Goal: Task Accomplishment & Management: Manage account settings

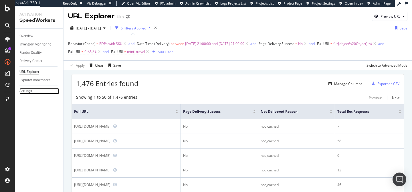
drag, startPoint x: 30, startPoint y: 91, endPoint x: 34, endPoint y: 91, distance: 3.8
click at [30, 91] on div "Settings" at bounding box center [25, 91] width 13 height 6
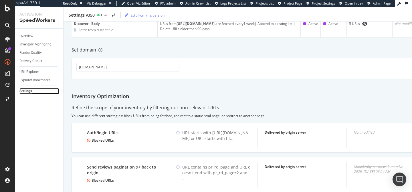
scroll to position [588, 0]
